Goal: Information Seeking & Learning: Learn about a topic

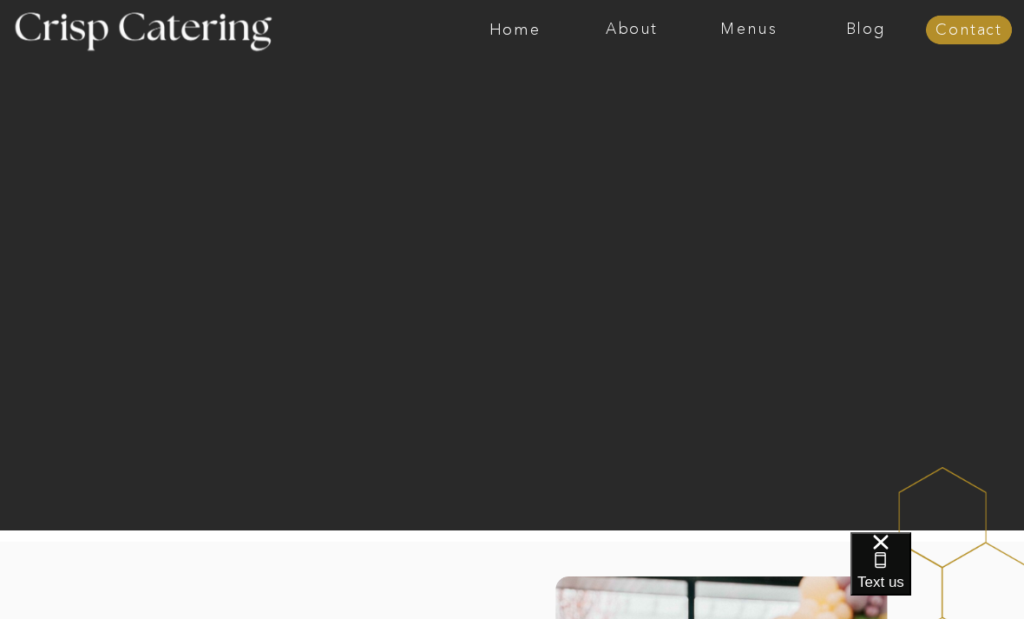
click at [759, 36] on nav "Menus" at bounding box center [749, 30] width 117 height 17
click at [785, 101] on nav "Winter (Sep-Feb)" at bounding box center [748, 100] width 140 height 16
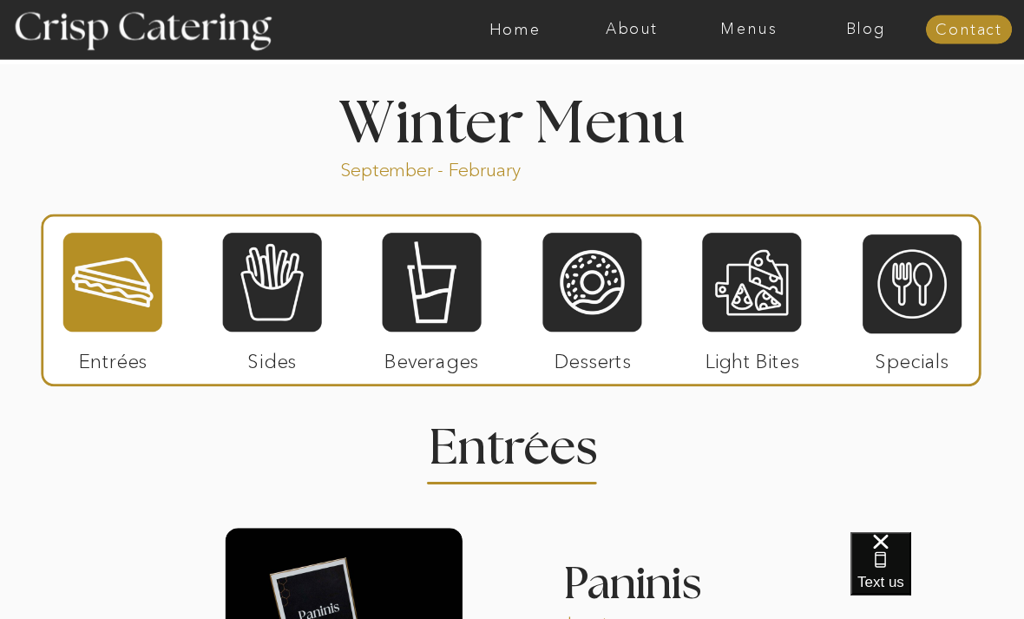
scroll to position [1850, 0]
click at [917, 305] on div at bounding box center [912, 284] width 99 height 102
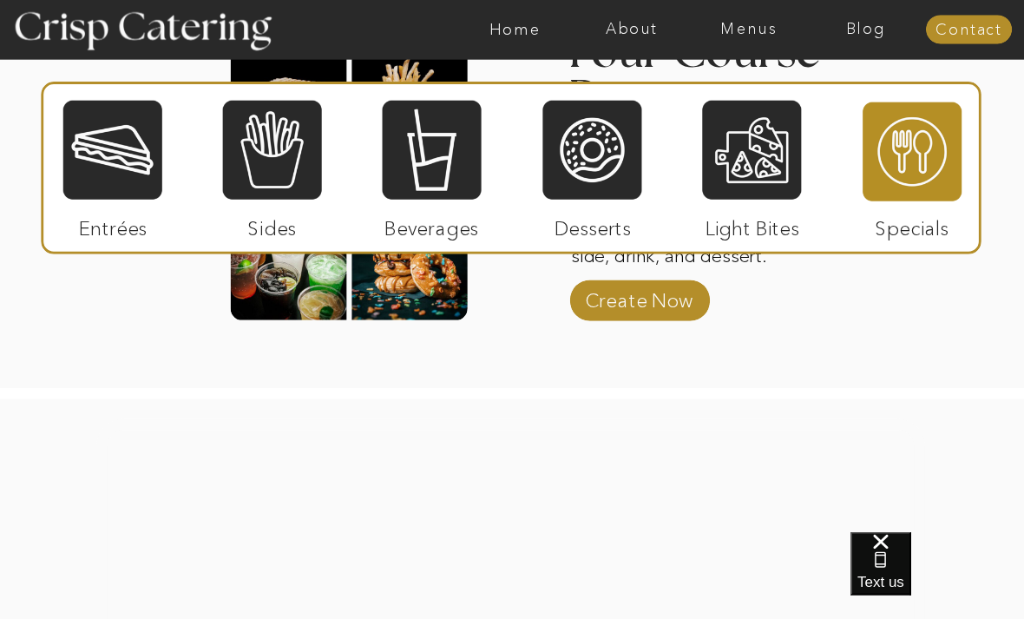
click at [106, 148] on div at bounding box center [112, 150] width 99 height 102
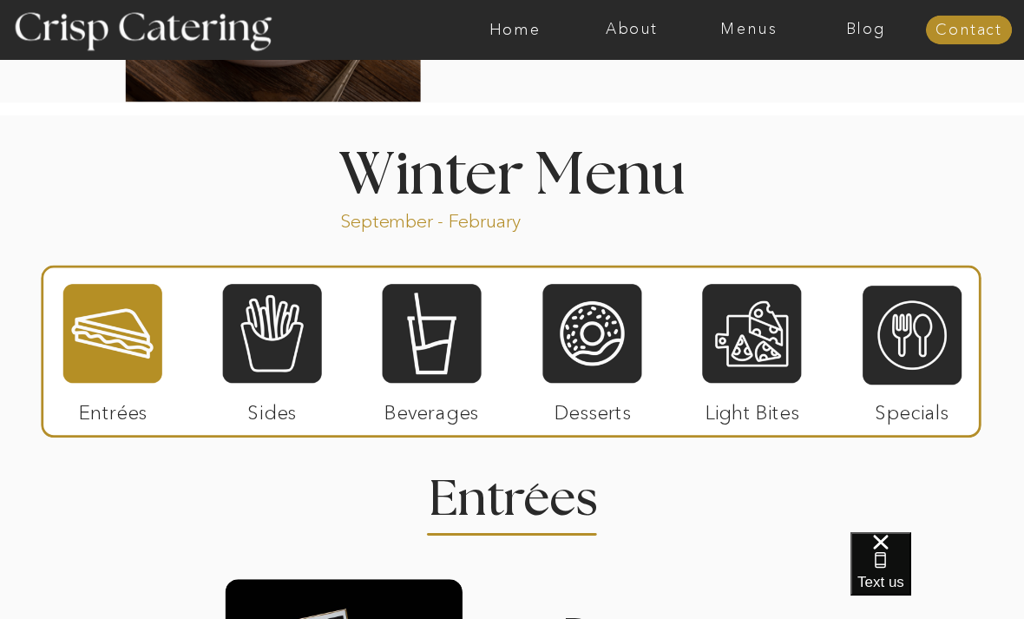
click at [289, 345] on div at bounding box center [272, 333] width 99 height 102
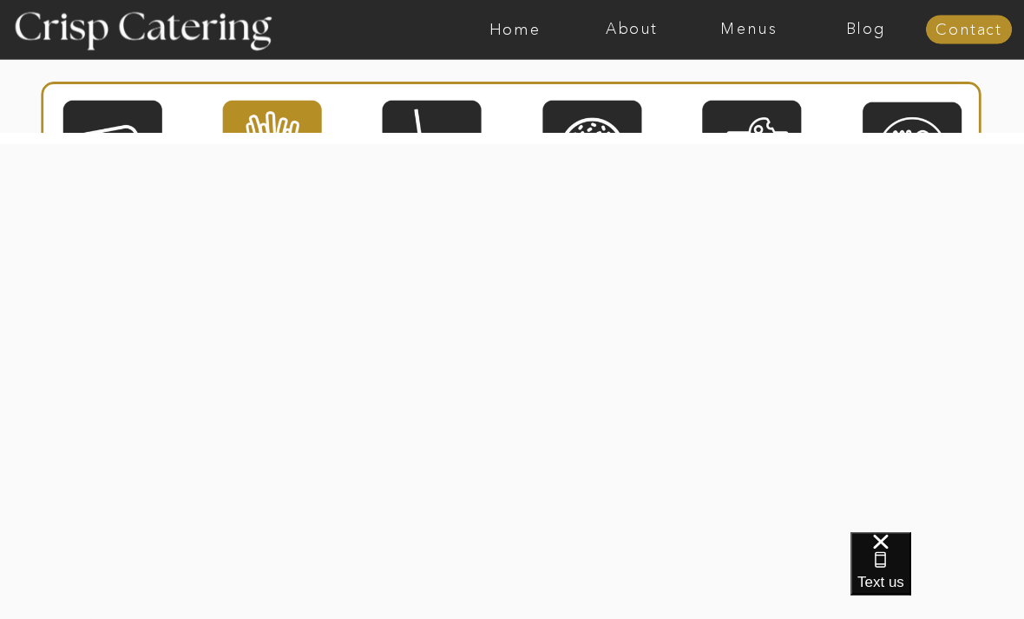
scroll to position [3614, 0]
click at [445, 128] on div at bounding box center [432, 150] width 99 height 102
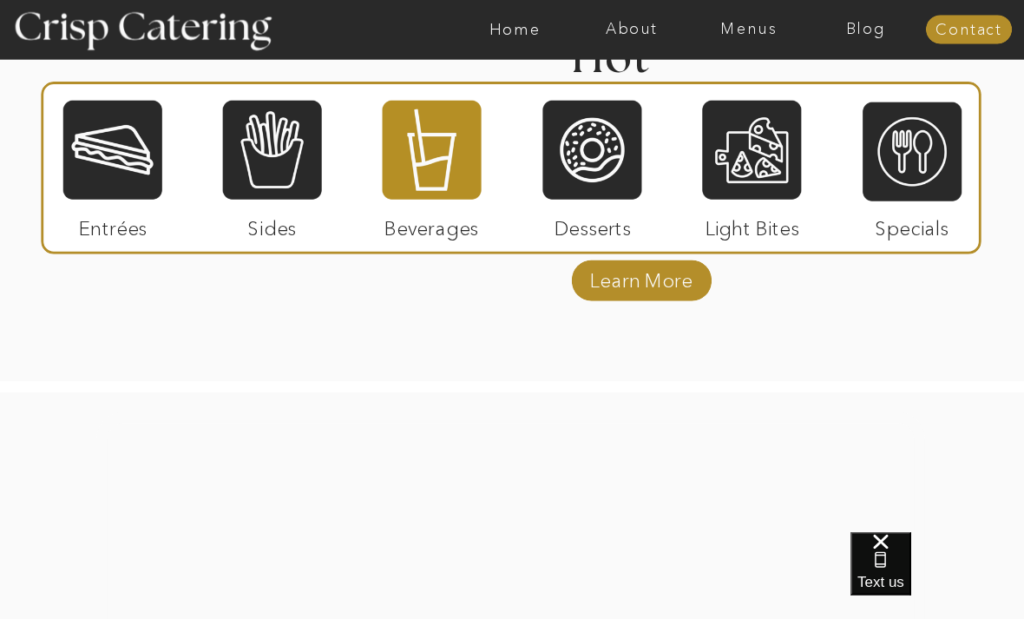
scroll to position [2993, 0]
